Goal: Download file/media

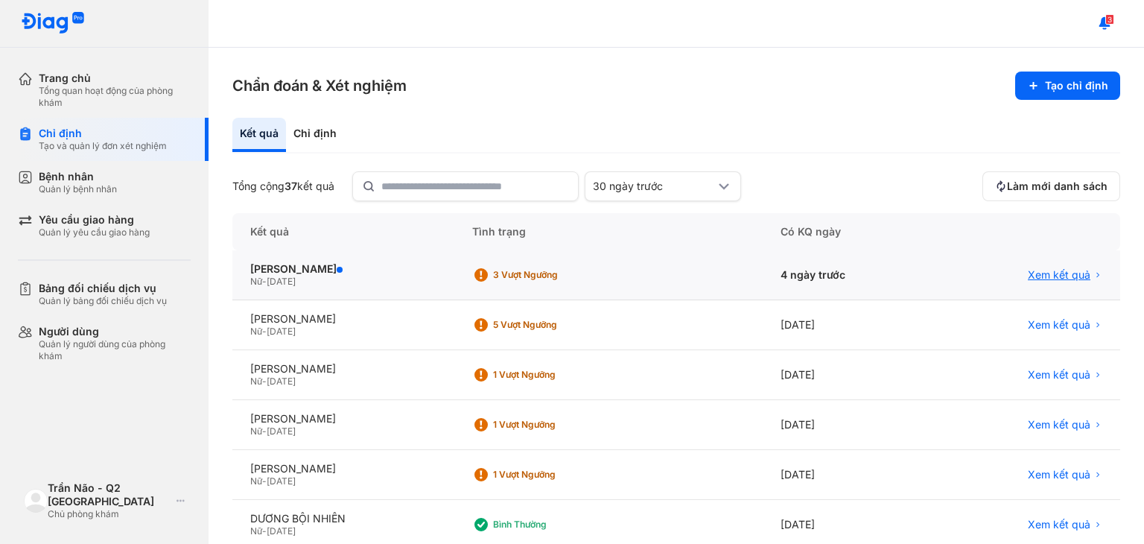
click at [1050, 273] on span "Xem kết quả" at bounding box center [1059, 274] width 63 height 13
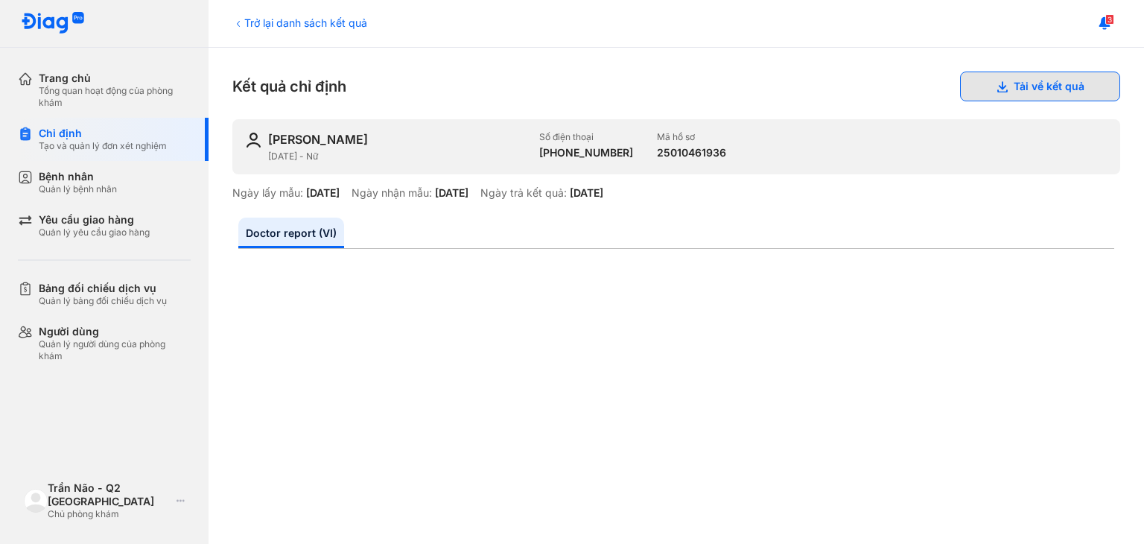
click at [1032, 84] on button "Tải về kết quả" at bounding box center [1040, 86] width 160 height 30
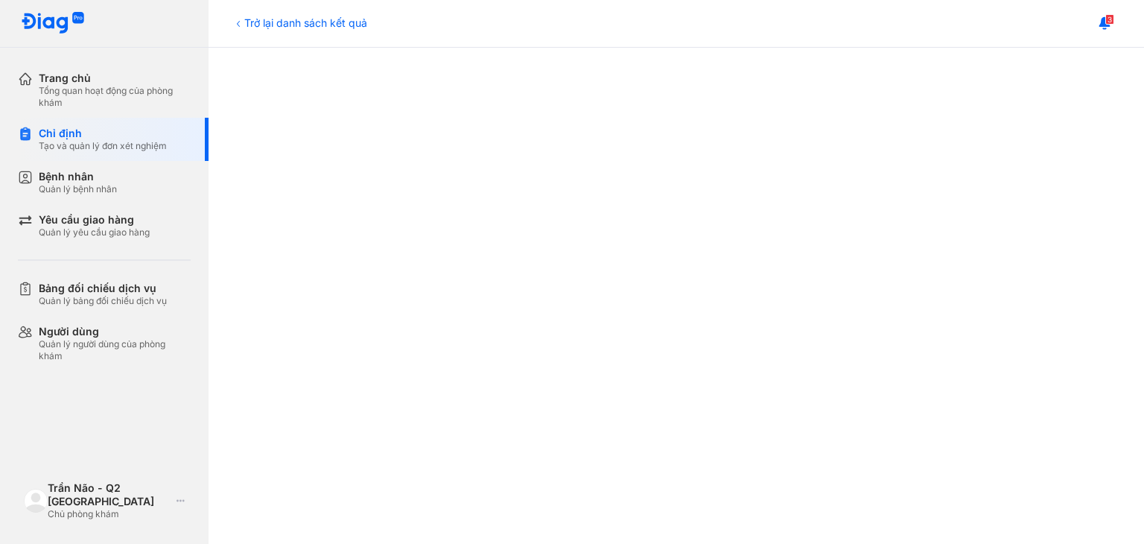
scroll to position [372, 0]
